Goal: Task Accomplishment & Management: Complete application form

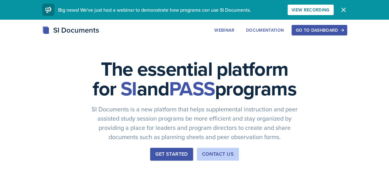
click at [343, 30] on div "Go to Dashboard" at bounding box center [319, 30] width 47 height 5
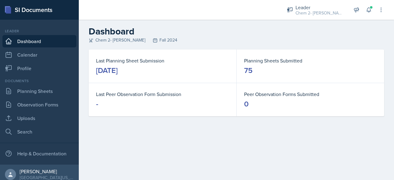
click at [118, 70] on div "[DATE]" at bounding box center [107, 71] width 22 height 10
click at [118, 71] on div "[DATE]" at bounding box center [107, 71] width 22 height 10
click at [34, 90] on link "Planning Sheets" at bounding box center [39, 91] width 74 height 12
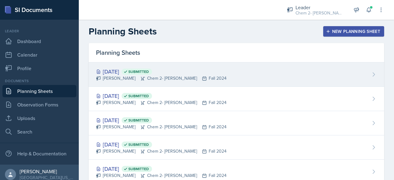
click at [122, 80] on div "[PERSON_NAME] Chem 2- [PERSON_NAME] Fall 2024" at bounding box center [161, 78] width 131 height 6
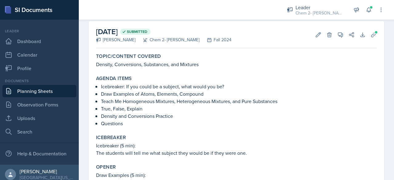
scroll to position [28, 0]
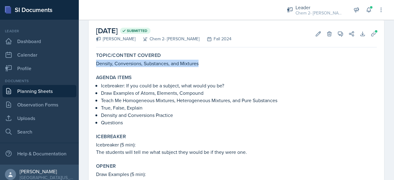
drag, startPoint x: 217, startPoint y: 63, endPoint x: 93, endPoint y: 62, distance: 124.4
click at [93, 62] on div "[DATE] Submitted [PERSON_NAME] Chem 2- [PERSON_NAME] Fall 2024 Edit Delete View…" at bounding box center [236, 165] width 295 height 291
copy p "Density, Conversions, Substances, and Mixtures"
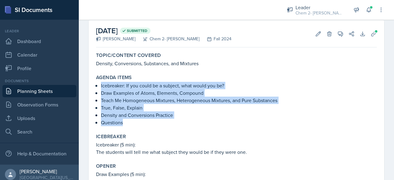
drag, startPoint x: 131, startPoint y: 125, endPoint x: 94, endPoint y: 87, distance: 53.5
click at [94, 87] on div "Agenda items Icebreaker: If you could be a subject, what would you be? Draw Exa…" at bounding box center [237, 100] width 286 height 57
copy ul "Icebreaker: If you could be a subject, what would you be? Draw Examples of Atom…"
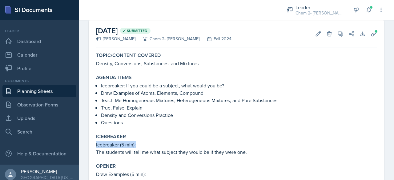
drag, startPoint x: 252, startPoint y: 147, endPoint x: 92, endPoint y: 143, distance: 159.5
click at [92, 143] on div "[DATE] Submitted [PERSON_NAME] Chem 2- [PERSON_NAME] Fall 2024 Edit Delete View…" at bounding box center [236, 165] width 295 height 291
click at [242, 157] on div "Icebreaker Icebreaker (5 min): The students will tell me what subject they woul…" at bounding box center [237, 144] width 286 height 27
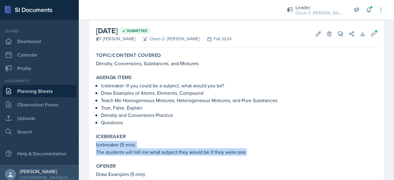
drag, startPoint x: 255, startPoint y: 151, endPoint x: 94, endPoint y: 146, distance: 161.1
click at [94, 146] on div "Icebreaker Icebreaker (5 min): The students will tell me what subject they woul…" at bounding box center [237, 144] width 286 height 27
copy div "Icebreaker (5 min): The students will tell me what subject they would be if the…"
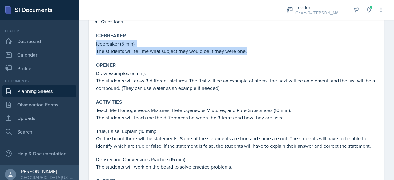
scroll to position [129, 0]
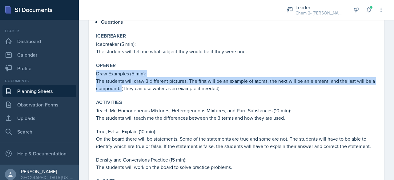
drag, startPoint x: 125, startPoint y: 89, endPoint x: 94, endPoint y: 72, distance: 36.1
click at [94, 72] on div "Opener Draw Examples (5 min): The students will draw 3 different pictures. The …" at bounding box center [237, 77] width 286 height 34
copy div "Draw Examples (5 min): The students will draw 3 different pictures. The first w…"
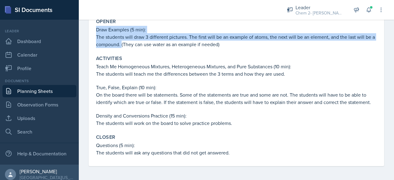
scroll to position [173, 0]
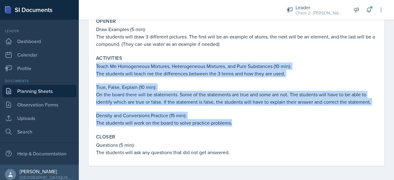
drag, startPoint x: 240, startPoint y: 122, endPoint x: 93, endPoint y: 65, distance: 157.8
click at [93, 65] on div "[DATE] Submitted [PERSON_NAME] Chem 2- [PERSON_NAME] Fall 2024 Edit Delete View…" at bounding box center [236, 20] width 295 height 291
copy div "Teach Me Homogeneous Mixtures, Heterogeneous Mixtures, and Pure Substances (10 …"
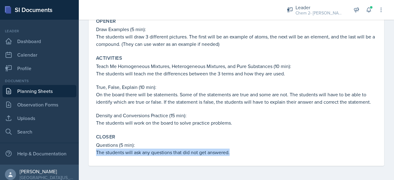
drag, startPoint x: 243, startPoint y: 152, endPoint x: 89, endPoint y: 148, distance: 153.6
click at [89, 148] on div "[DATE] Submitted [PERSON_NAME] Chem 2- [PERSON_NAME] Fall 2024 Edit Delete View…" at bounding box center [236, 20] width 295 height 291
copy div "Questions (5 min): The students will ask any questions that did not get answere…"
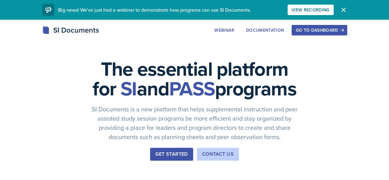
click at [343, 29] on div "Go to Dashboard" at bounding box center [319, 30] width 47 height 5
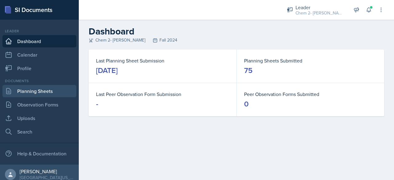
click at [57, 86] on link "Planning Sheets" at bounding box center [39, 91] width 74 height 12
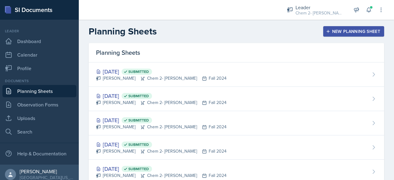
click at [350, 29] on div "New Planning Sheet" at bounding box center [353, 31] width 53 height 5
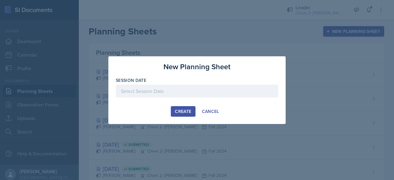
click at [234, 91] on div at bounding box center [197, 91] width 163 height 13
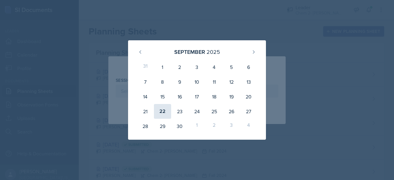
click at [160, 114] on div "22" at bounding box center [162, 111] width 17 height 15
type input "September 22nd, 2025"
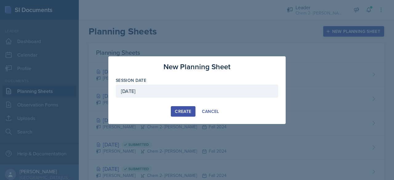
click at [178, 112] on div "Create" at bounding box center [183, 111] width 16 height 5
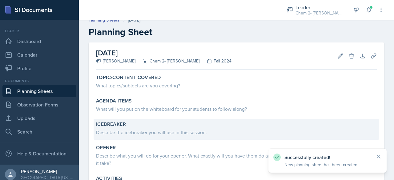
scroll to position [6, 0]
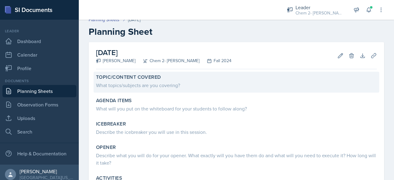
click at [191, 78] on div "Topic/Content Covered" at bounding box center [236, 77] width 281 height 6
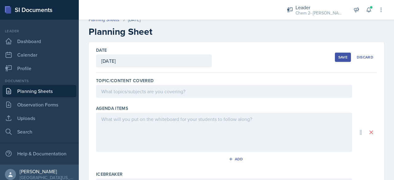
click at [198, 95] on div at bounding box center [224, 91] width 256 height 13
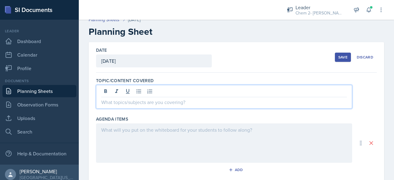
scroll to position [17, 0]
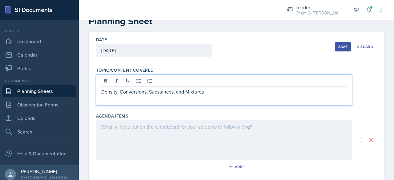
click at [136, 101] on p at bounding box center [224, 98] width 246 height 7
click at [144, 136] on div at bounding box center [224, 139] width 256 height 39
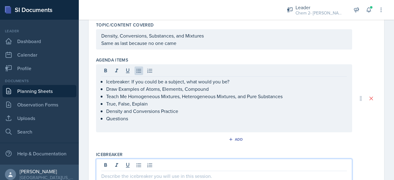
scroll to position [62, 0]
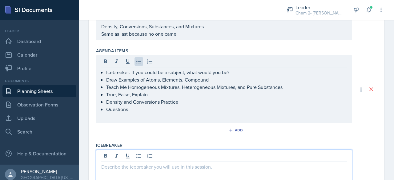
click at [180, 166] on p at bounding box center [224, 166] width 246 height 7
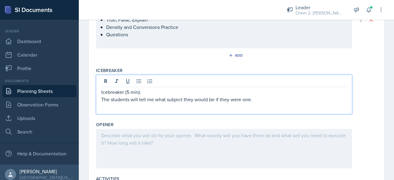
click at [193, 152] on div at bounding box center [224, 148] width 256 height 39
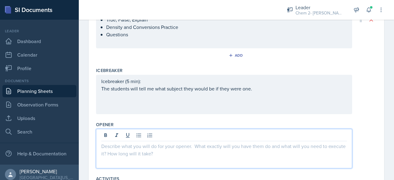
scroll to position [146, 0]
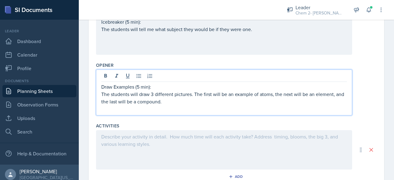
click at [193, 149] on div at bounding box center [224, 149] width 256 height 39
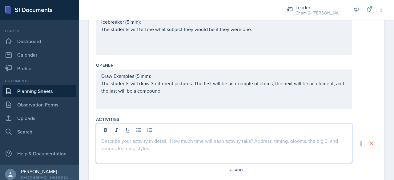
scroll to position [205, 0]
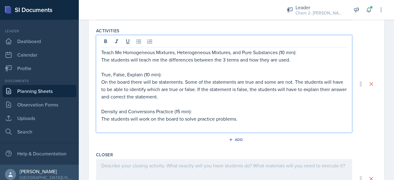
click at [190, 169] on div at bounding box center [224, 178] width 256 height 39
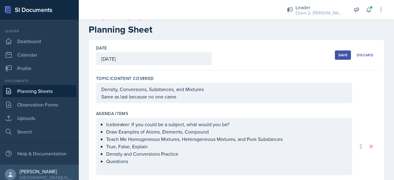
scroll to position [0, 0]
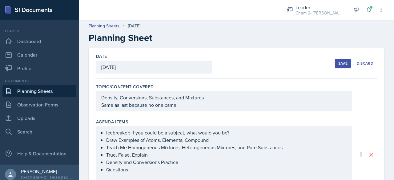
click at [336, 60] on button "Save" at bounding box center [343, 63] width 16 height 9
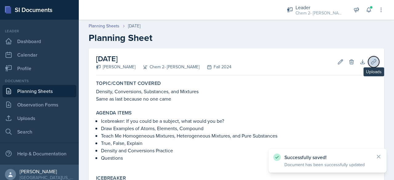
click at [371, 62] on icon at bounding box center [374, 62] width 6 height 6
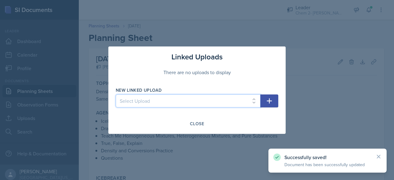
click at [187, 102] on select "Select Upload SI 9/11 SI 9/12 Exam 1 Jeopardy 9/18 9/19 9/23 9/25 9/26 9/30 10/…" at bounding box center [188, 100] width 145 height 13
click at [186, 101] on select "Select Upload SI 9/11 SI 9/12 Exam 1 Jeopardy 9/18 9/19 9/23 9/25 9/26 9/30 10/…" at bounding box center [188, 100] width 145 height 13
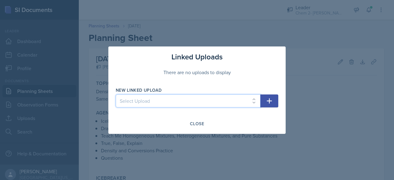
select select "011b3c3c-fcc4-4499-8b19-aea61cccbce2"
click at [116, 94] on select "Select Upload SI 9/11 SI 9/12 Exam 1 Jeopardy 9/18 9/19 9/23 9/25 9/26 9/30 10/…" at bounding box center [188, 100] width 145 height 13
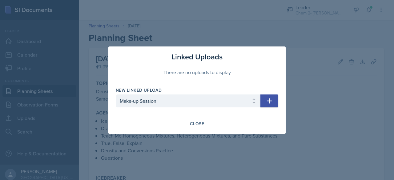
click at [271, 98] on icon "button" at bounding box center [269, 100] width 7 height 7
select select
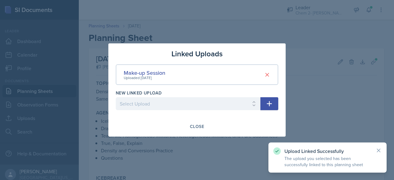
click at [323, 102] on div at bounding box center [197, 90] width 394 height 180
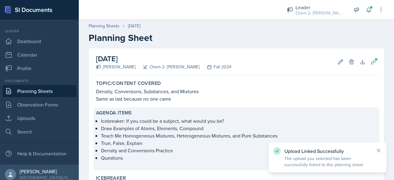
scroll to position [223, 0]
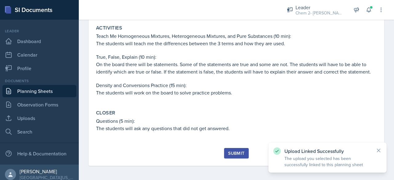
click at [232, 151] on div "Submit" at bounding box center [236, 153] width 16 height 5
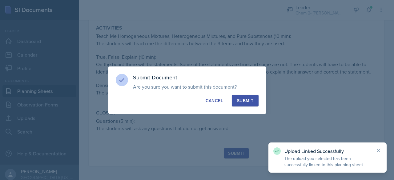
click at [245, 100] on div "Submit" at bounding box center [245, 101] width 16 height 6
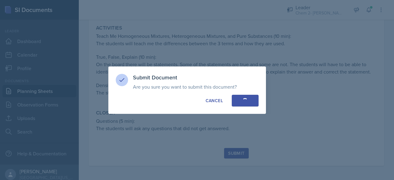
scroll to position [205, 0]
